Goal: Task Accomplishment & Management: Use online tool/utility

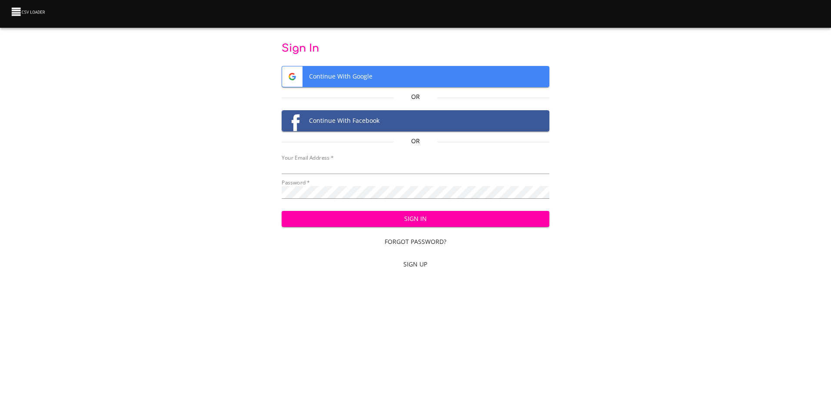
type input "mammothequipment10@gmail.com"
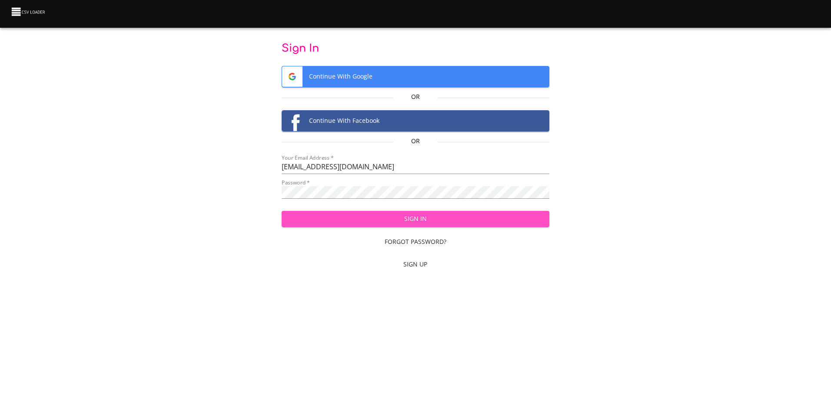
click at [444, 220] on span "Sign In" at bounding box center [415, 219] width 254 height 11
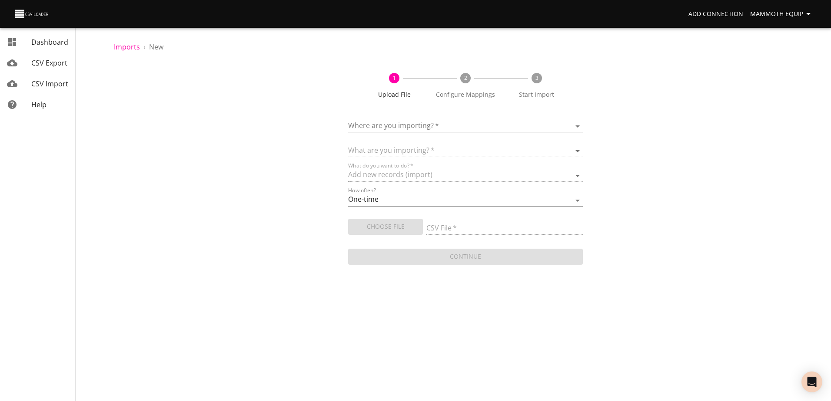
click at [578, 126] on body "Add Connection Mammoth Equip Dashboard CSV Export CSV Import Help Imports › New…" at bounding box center [415, 200] width 831 height 401
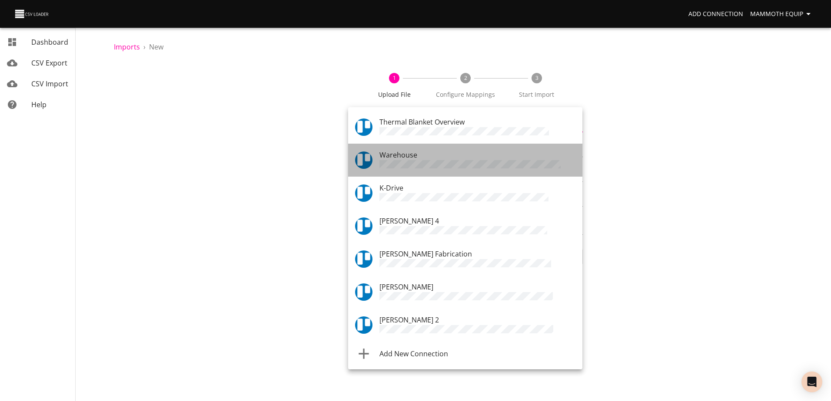
click at [443, 154] on div "Warehouse" at bounding box center [477, 160] width 196 height 21
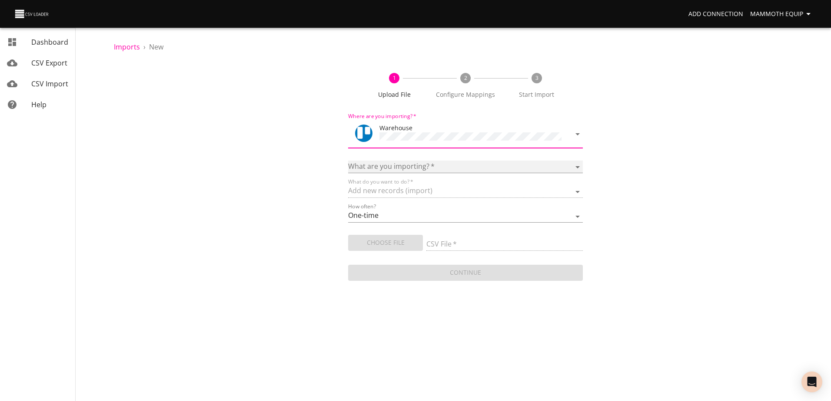
click at [579, 165] on select "Boards Cards Checkitems Checklists" at bounding box center [465, 167] width 234 height 13
select select "cards"
click at [348, 161] on select "Boards Cards Checkitems Checklists" at bounding box center [465, 167] width 234 height 13
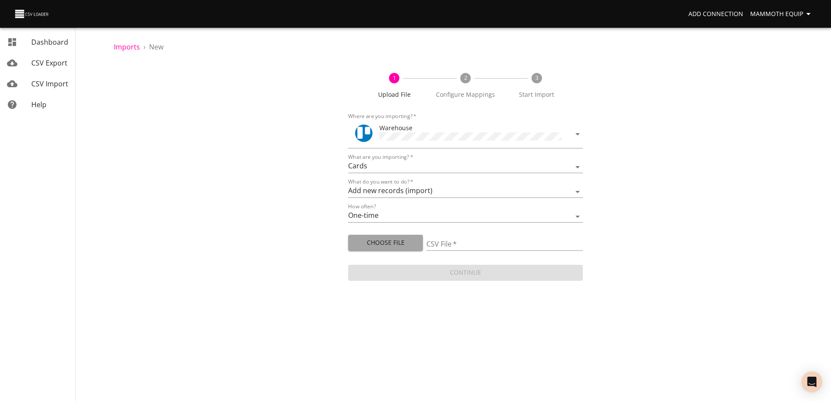
click at [376, 240] on span "Choose File" at bounding box center [385, 243] width 61 height 11
type input "Import1.xlsx"
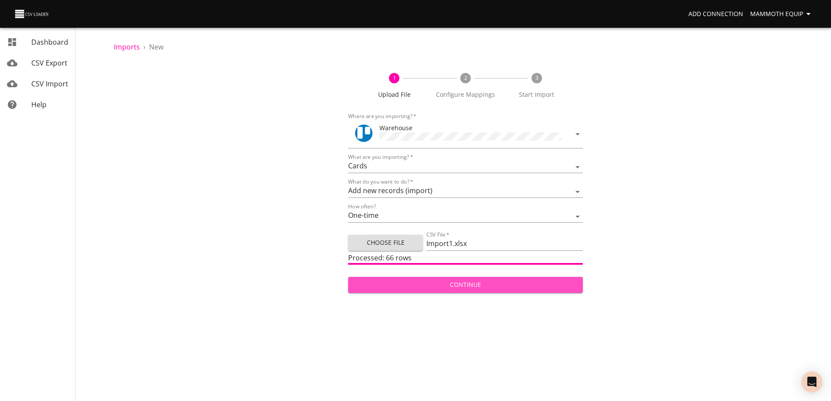
click at [505, 287] on span "Continue" at bounding box center [465, 285] width 220 height 11
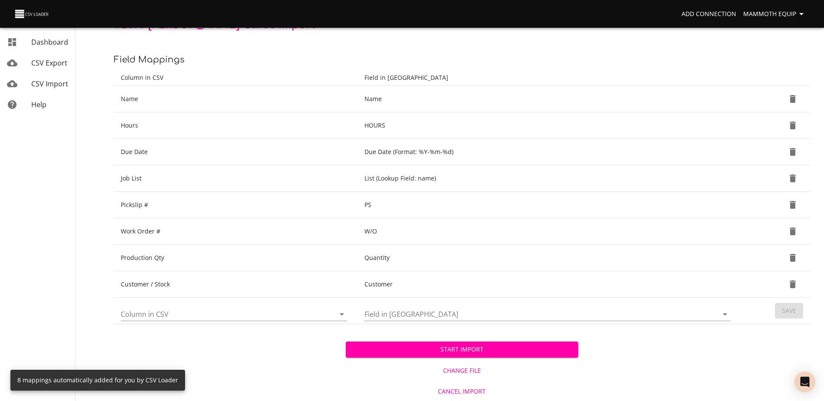
scroll to position [92, 0]
click at [395, 353] on span "Start Import" at bounding box center [462, 349] width 218 height 11
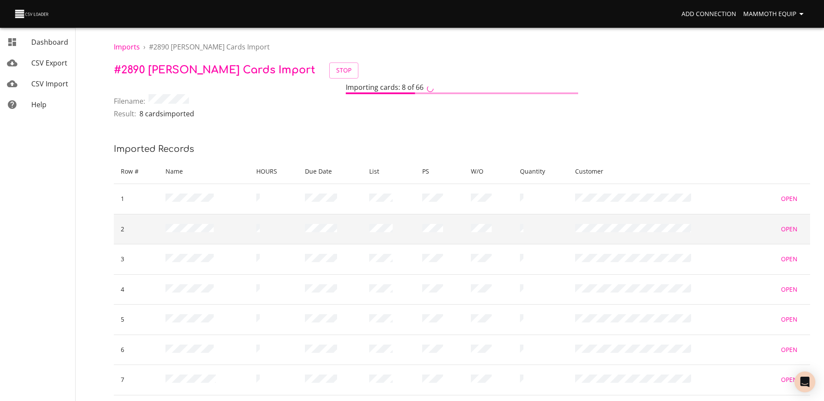
click at [509, 220] on td at bounding box center [488, 229] width 49 height 30
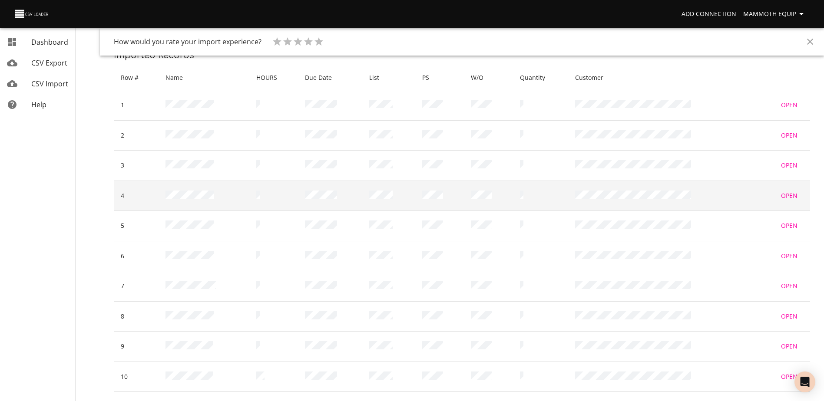
scroll to position [230, 0]
